Goal: Task Accomplishment & Management: Complete application form

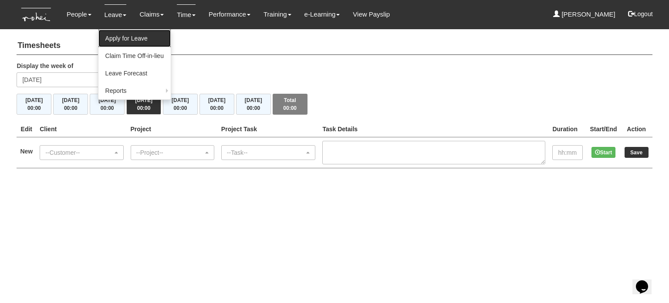
click at [125, 44] on link "Apply for Leave" at bounding box center [134, 38] width 72 height 17
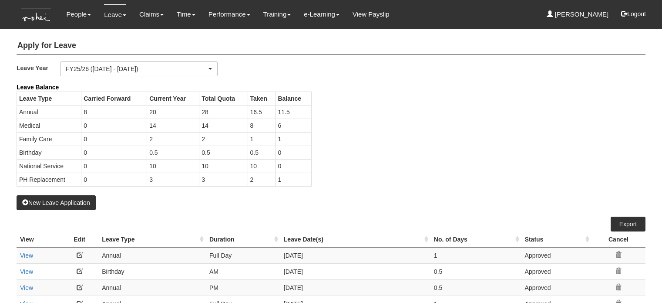
select select "50"
click at [80, 199] on button "New Leave Application" at bounding box center [56, 202] width 79 height 15
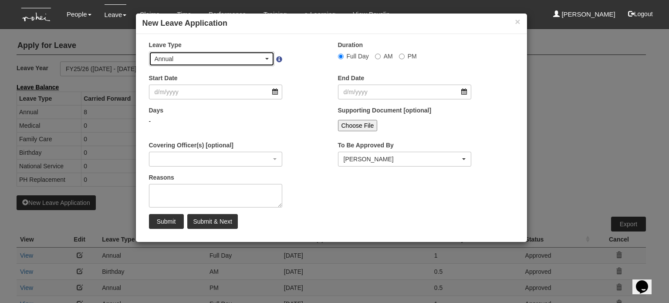
click at [214, 64] on div "Annual" at bounding box center [211, 59] width 125 height 14
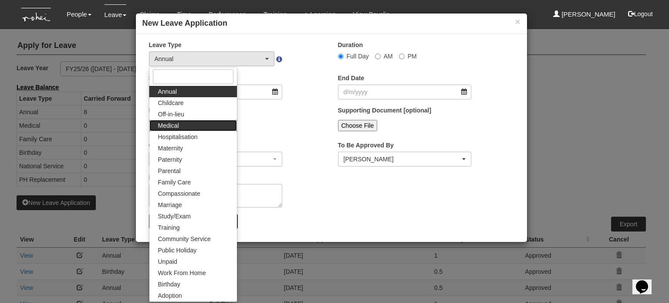
click at [182, 125] on link "Medical" at bounding box center [193, 125] width 88 height 11
select select "4"
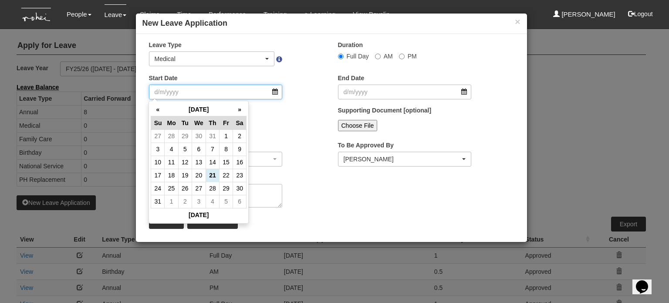
click at [232, 96] on input "Start Date" at bounding box center [216, 91] width 134 height 15
click at [171, 178] on td "18" at bounding box center [171, 175] width 13 height 13
type input "[DATE]"
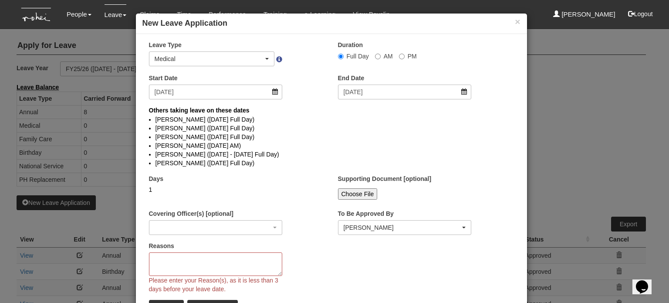
select select
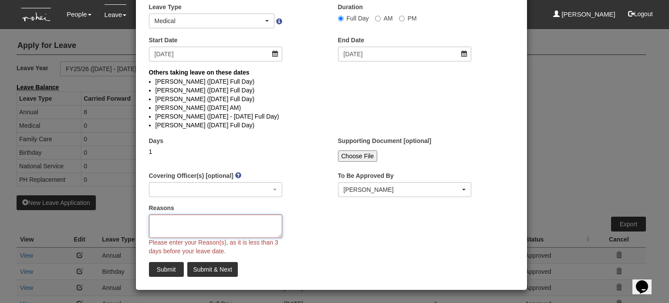
click at [219, 222] on textarea "Reasons" at bounding box center [216, 226] width 134 height 24
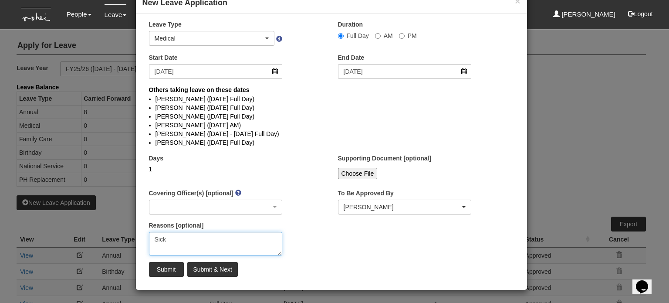
type textarea "Sick"
click at [349, 238] on div "× Leave Type Annual Childcare Off-in-lieu Medical Hospitalisation Maternity Pat…" at bounding box center [331, 151] width 391 height 263
click at [161, 271] on input "Submit" at bounding box center [166, 269] width 35 height 15
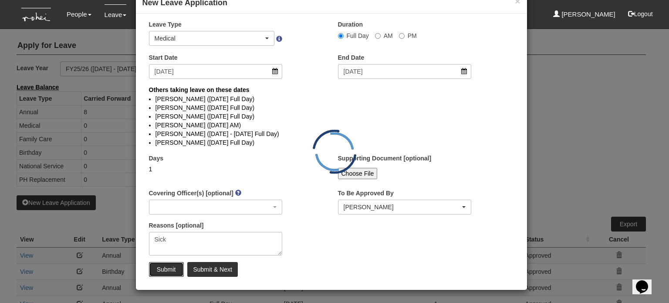
select select "1"
select select
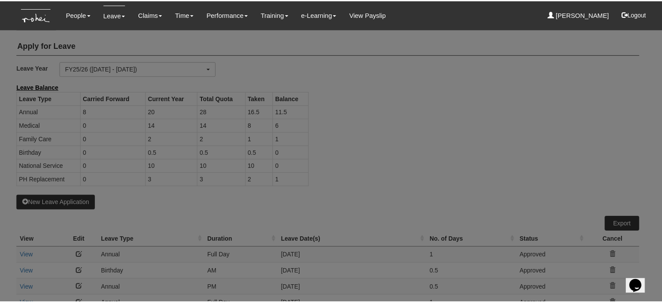
scroll to position [0, 0]
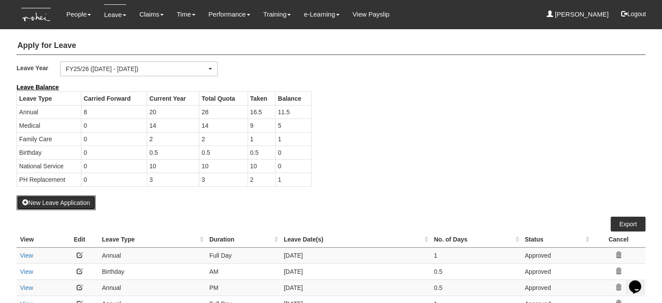
select select "50"
click at [266, 206] on div "New Leave Application" at bounding box center [331, 146] width 629 height 127
select select "50"
click at [386, 160] on div "Leave Balance Leave Type Carried Forward Current Year Total Quota Taken Balance…" at bounding box center [324, 139] width 629 height 112
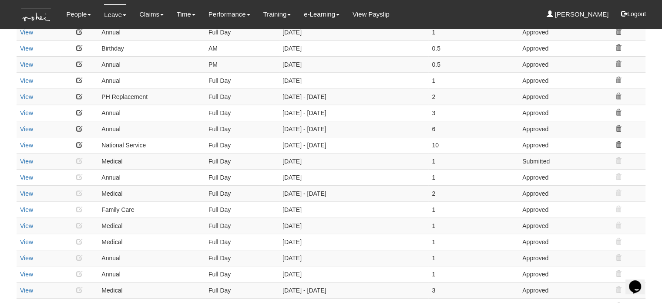
scroll to position [289, 0]
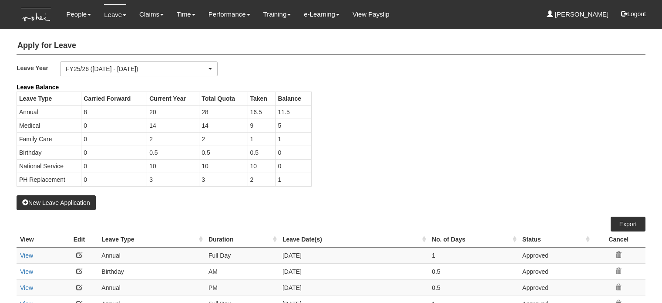
select select "50"
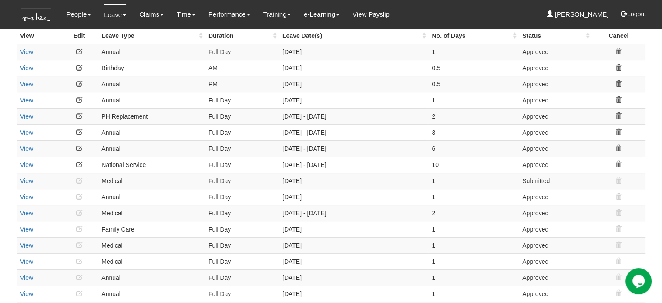
scroll to position [203, 0]
